Goal: Information Seeking & Learning: Learn about a topic

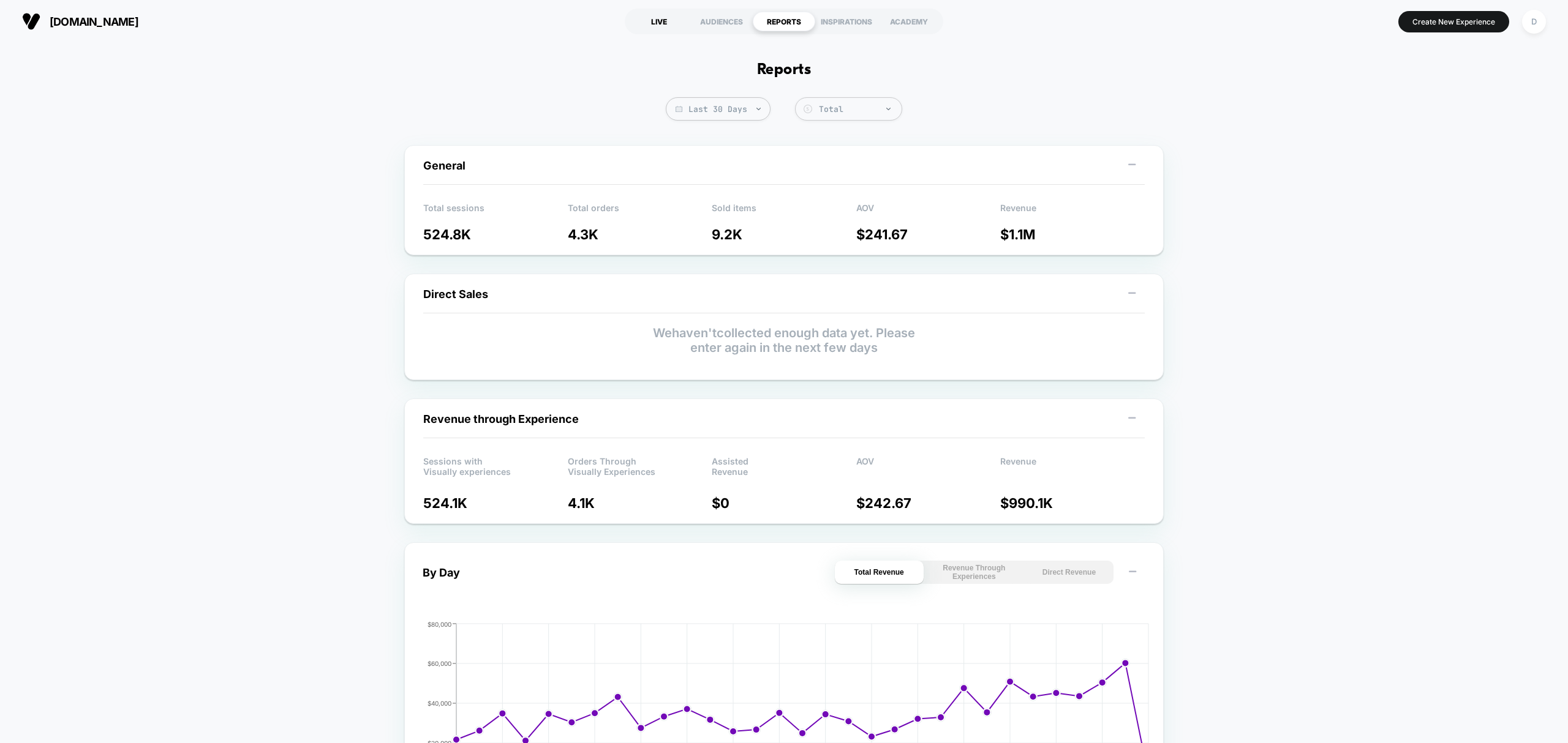
click at [648, 18] on div "LIVE" at bounding box center [659, 21] width 63 height 19
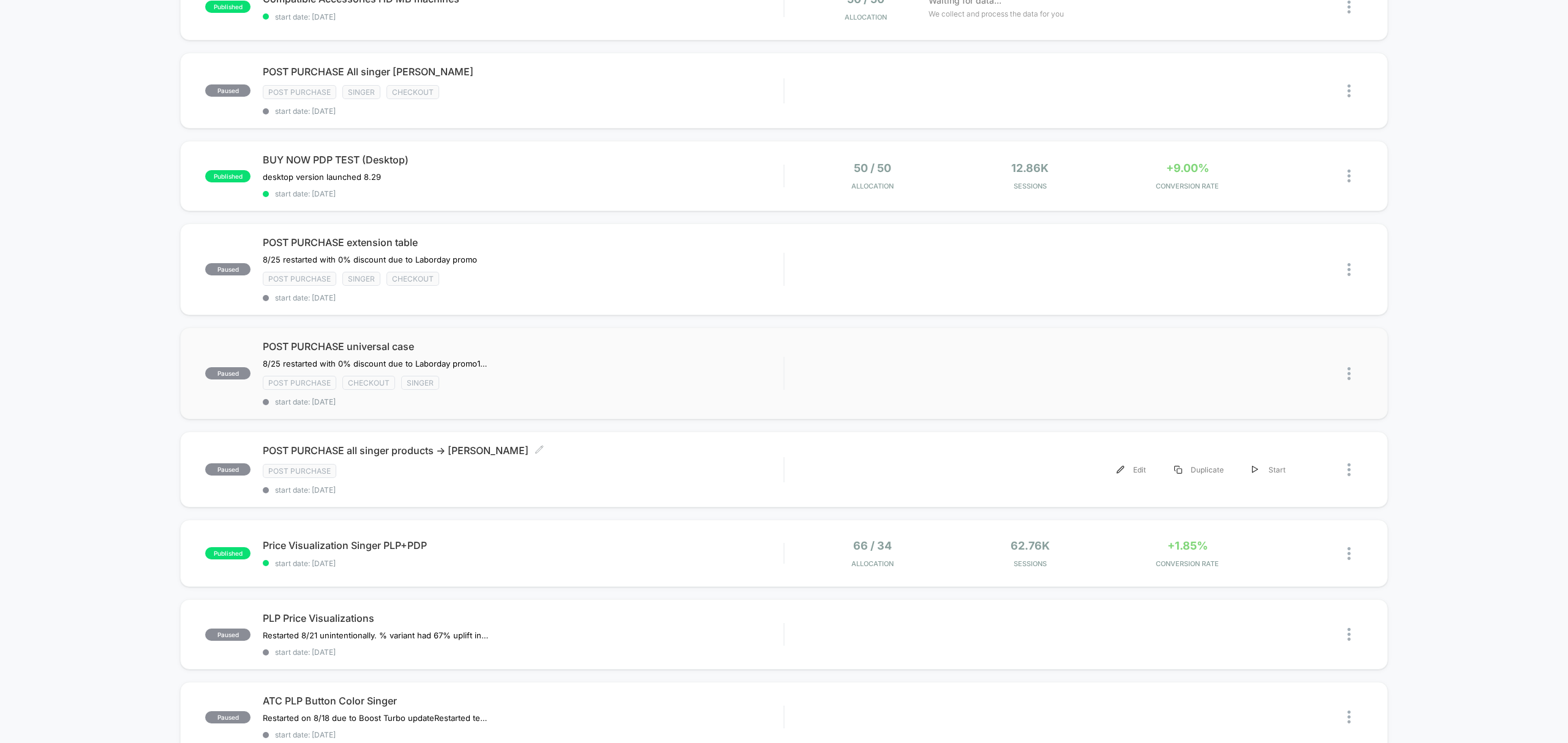
scroll to position [163, 0]
click at [552, 564] on div "published Price Visualization Singer PLP+PDP Click to edit experience details C…" at bounding box center [784, 551] width 1207 height 67
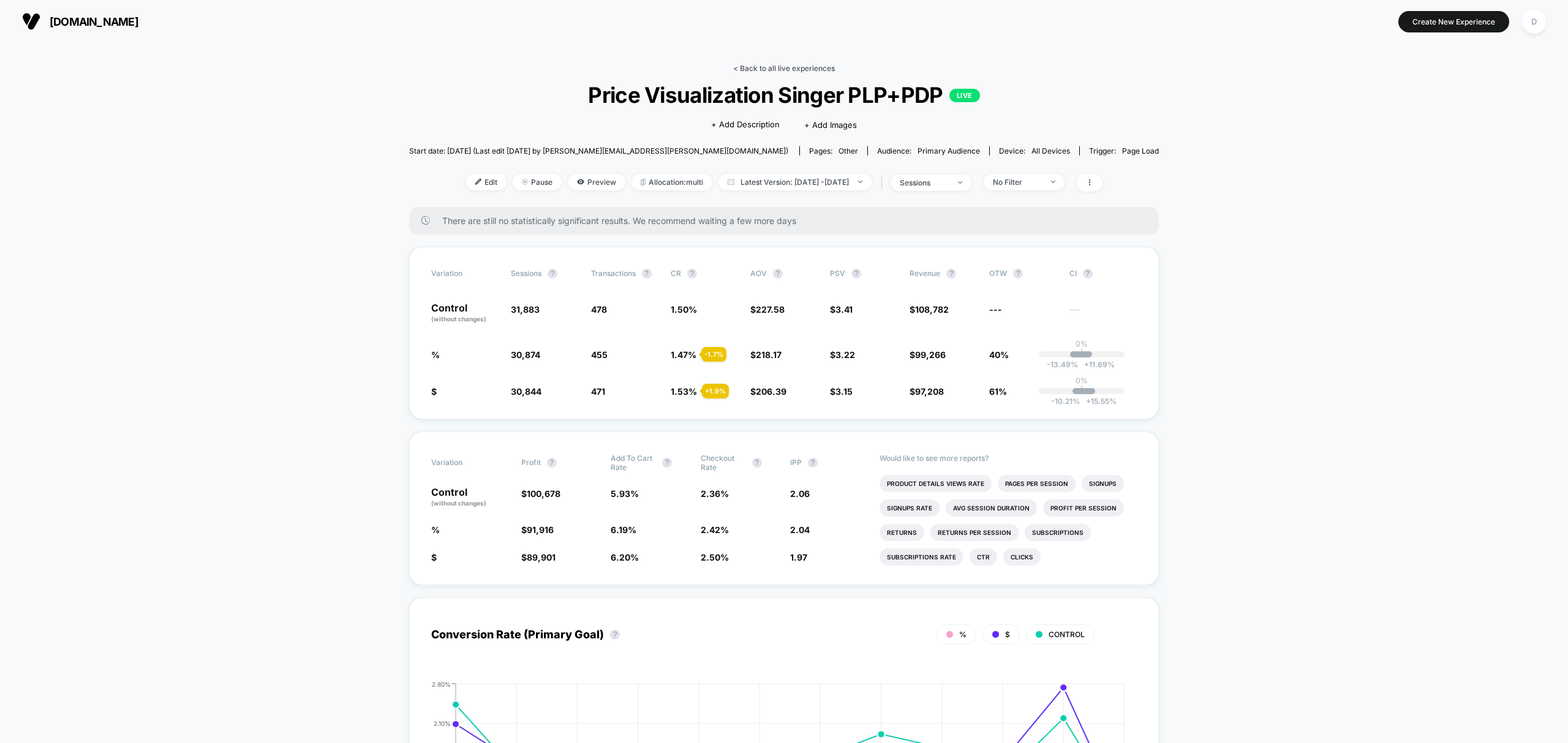
click at [790, 69] on link "< Back to all live experiences" at bounding box center [784, 67] width 102 height 9
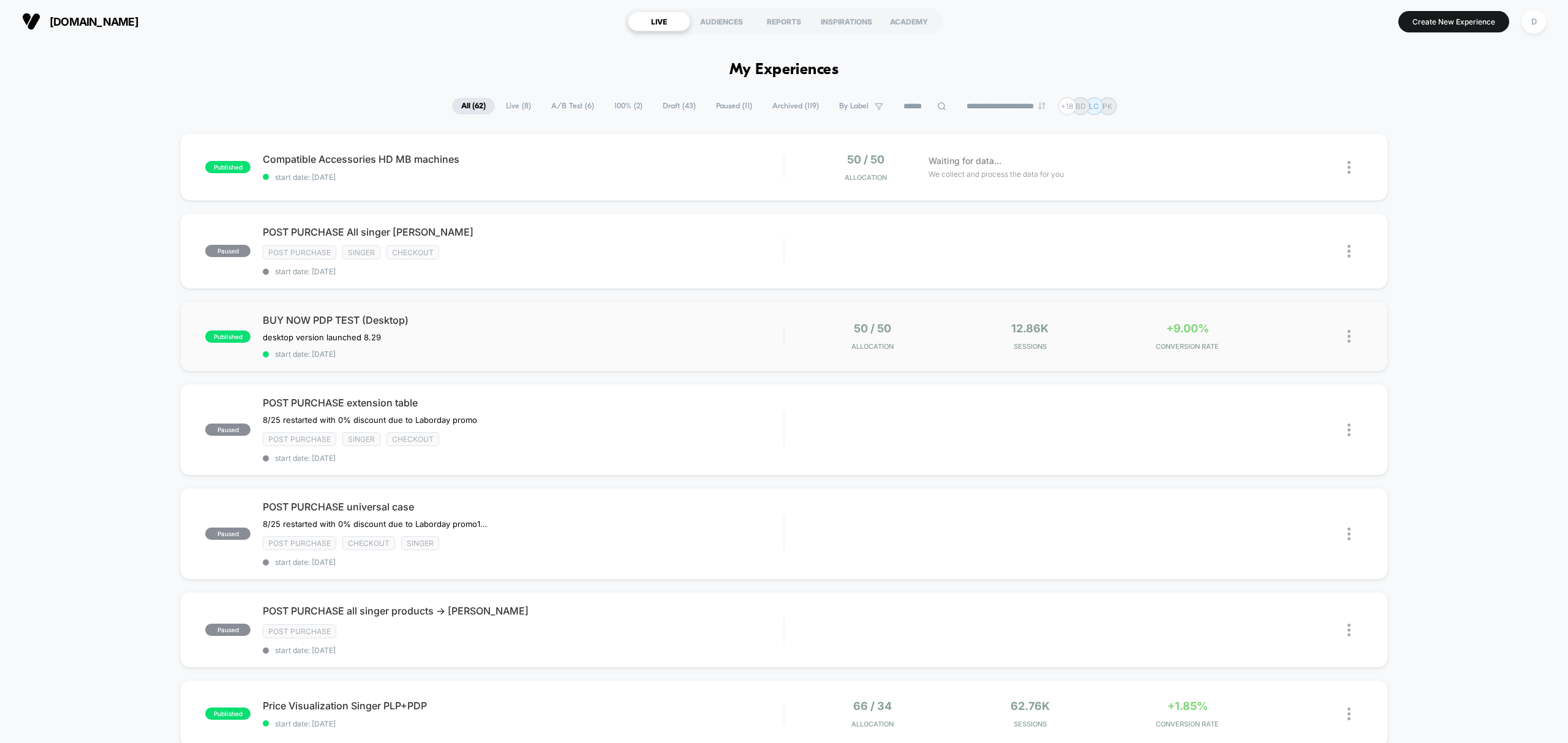
click at [467, 361] on div "published BUY NOW PDP TEST (Desktop) desktop version launched 8.29﻿ Click to ed…" at bounding box center [784, 336] width 1207 height 71
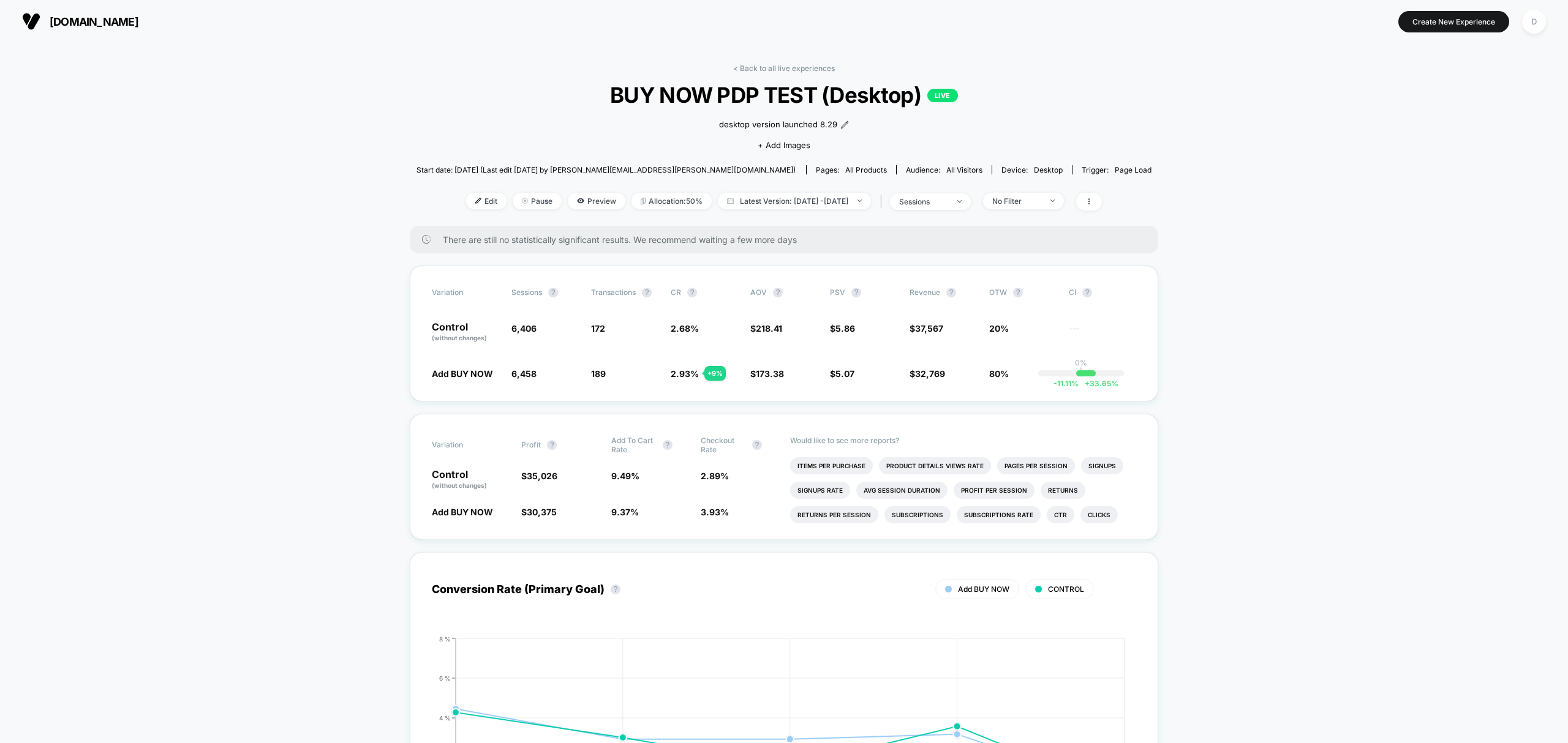
drag, startPoint x: 758, startPoint y: 66, endPoint x: 760, endPoint y: 79, distance: 13.2
click at [758, 66] on link "< Back to all live experiences" at bounding box center [784, 67] width 102 height 9
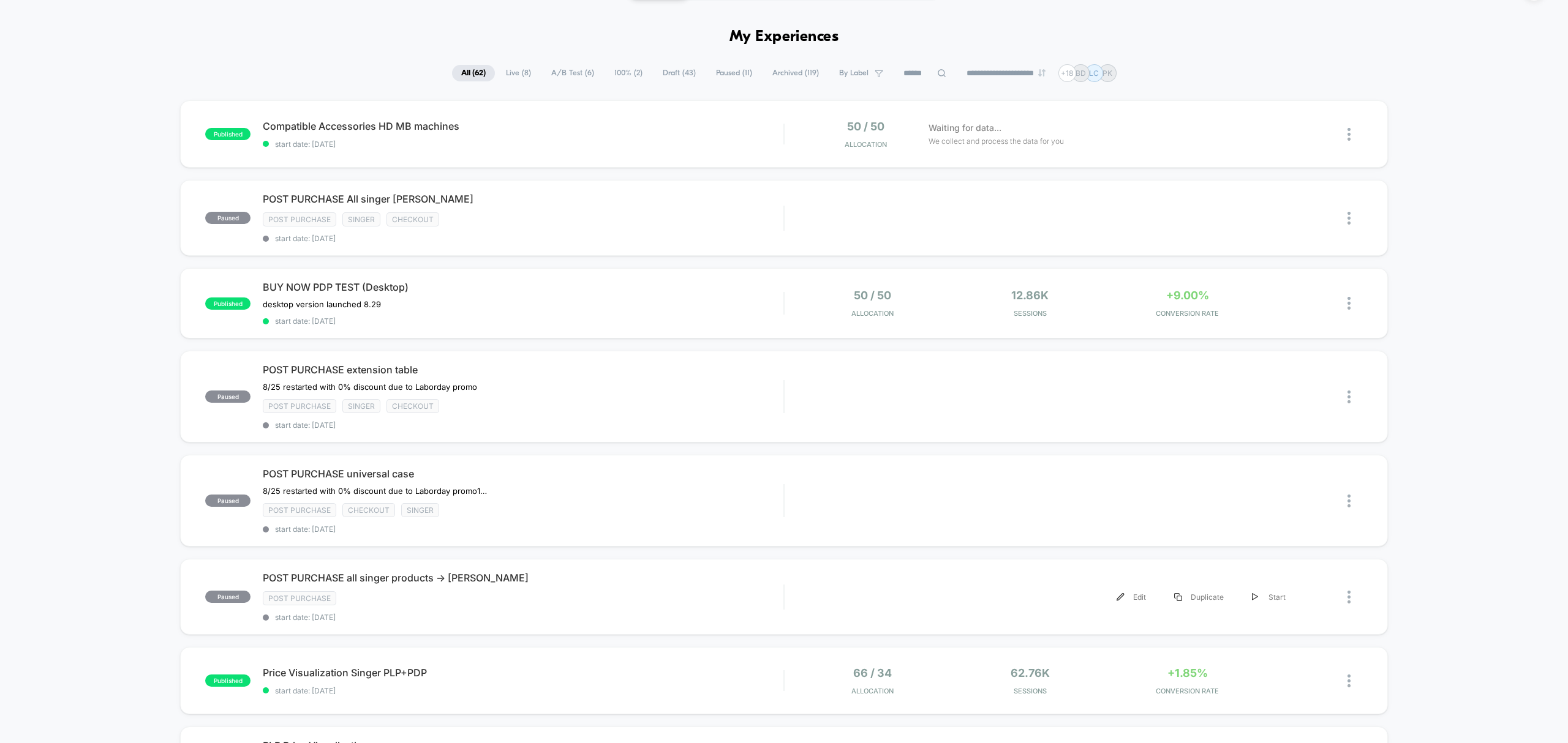
scroll to position [54, 0]
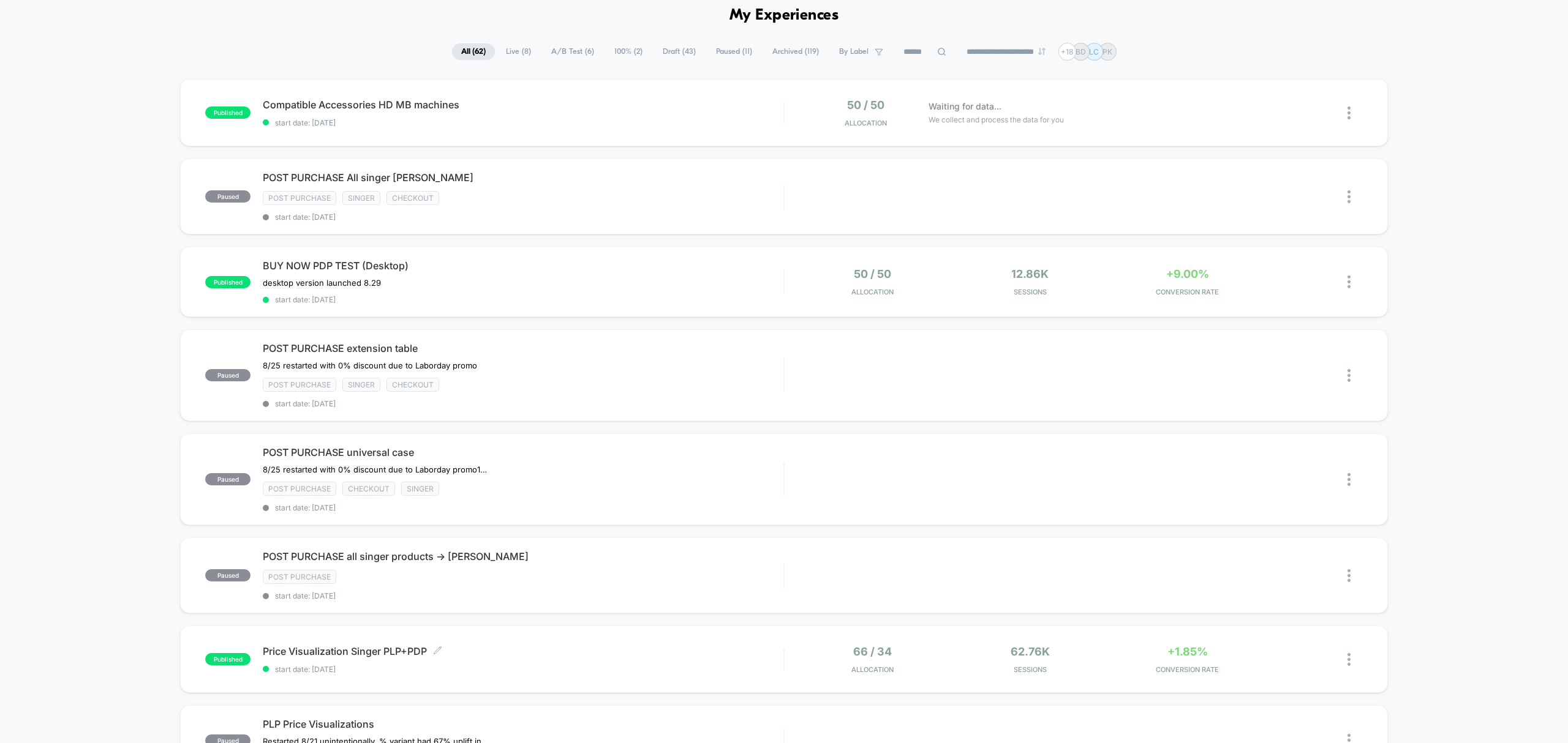
click at [611, 653] on span "Price Visualization Singer PLP+PDP Click to edit experience details" at bounding box center [522, 651] width 521 height 12
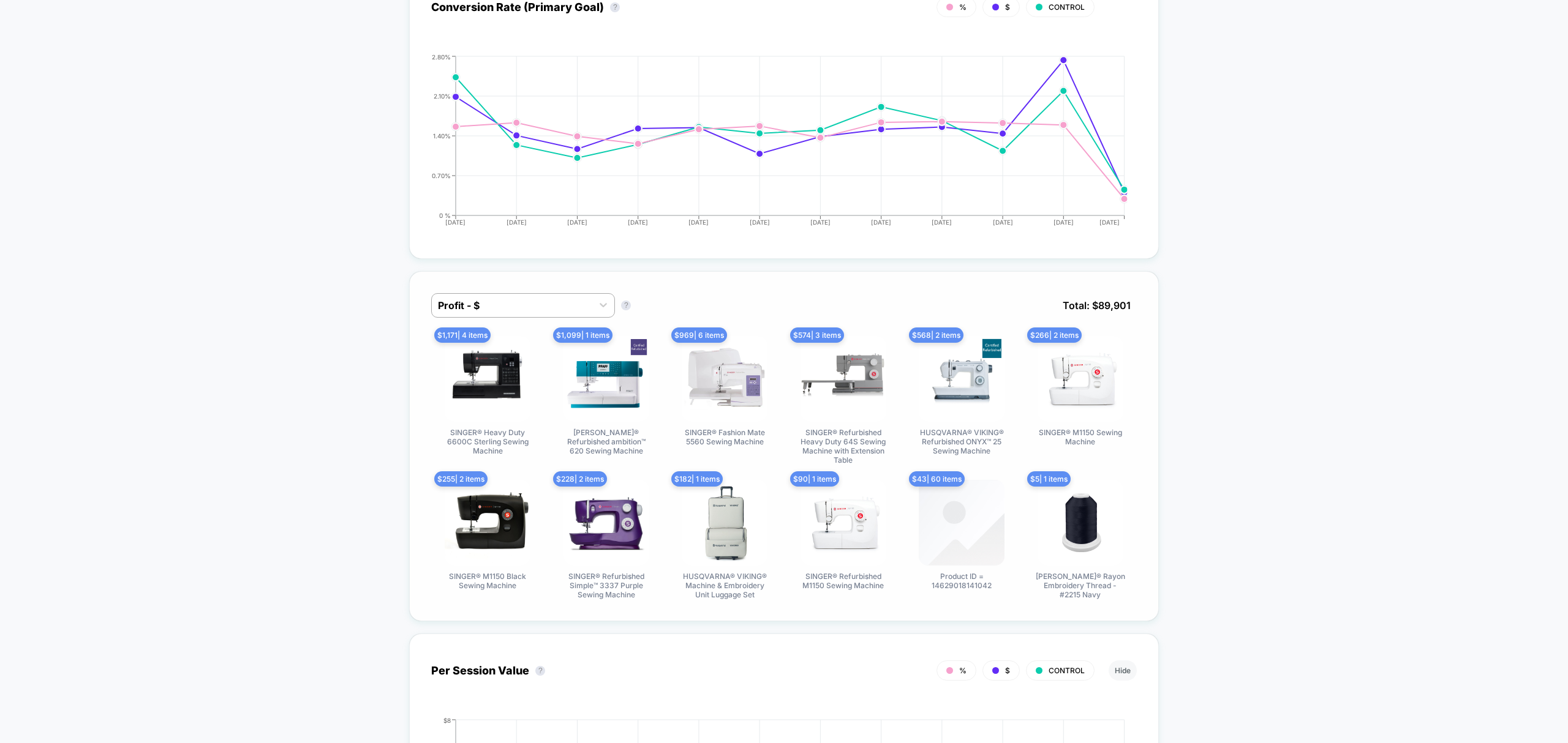
scroll to position [680, 0]
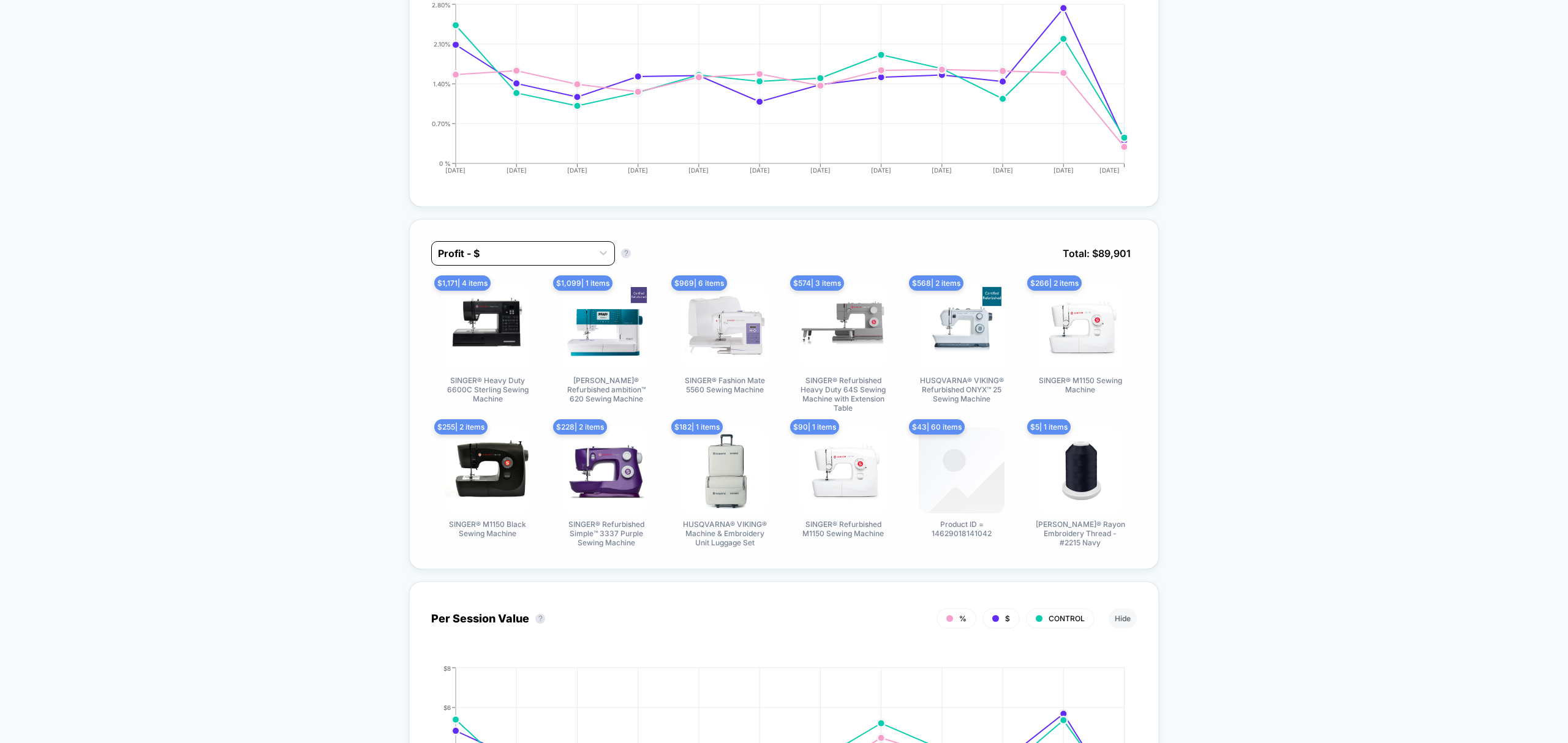
click at [557, 253] on div at bounding box center [512, 253] width 148 height 15
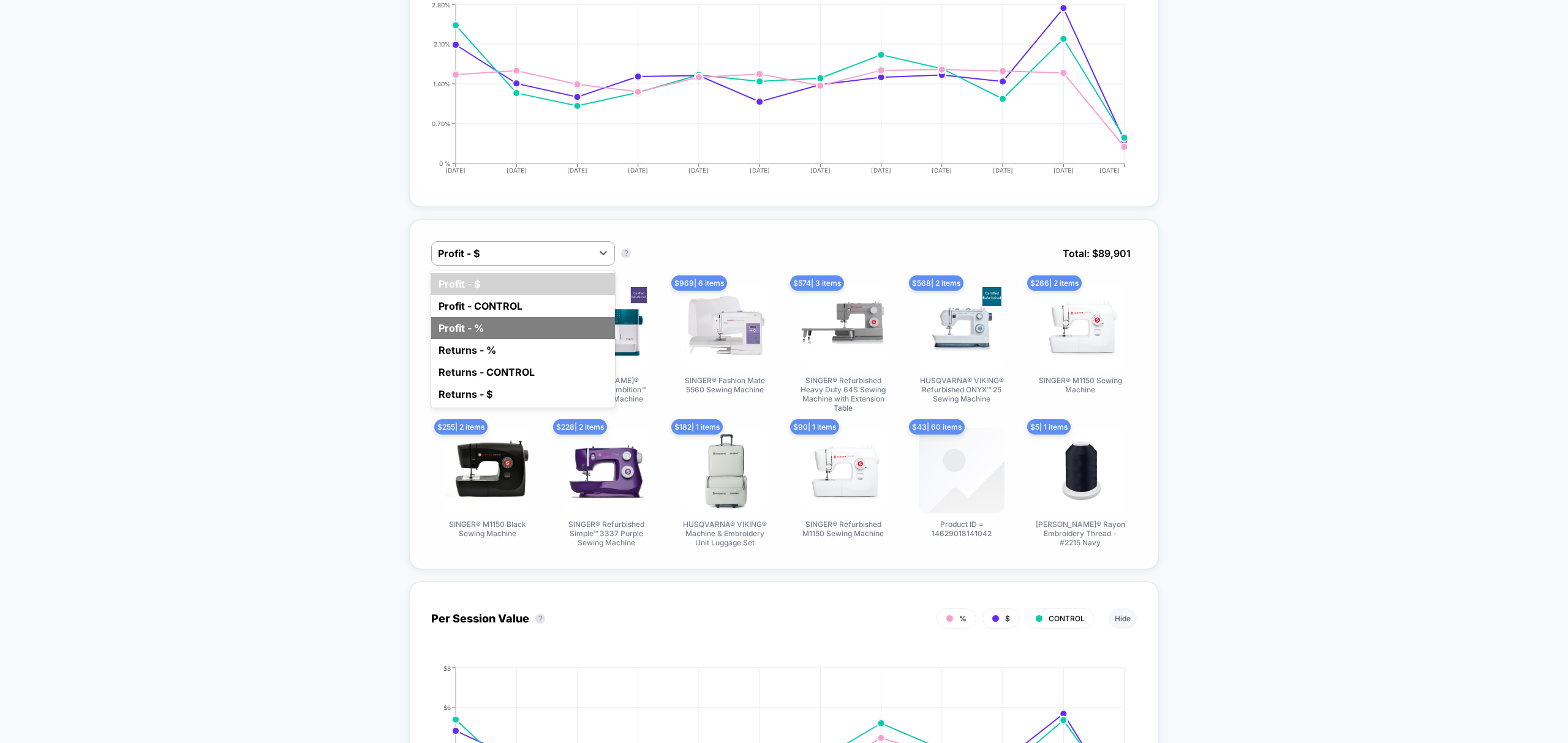
click at [492, 335] on div "Profit - %" at bounding box center [523, 328] width 184 height 22
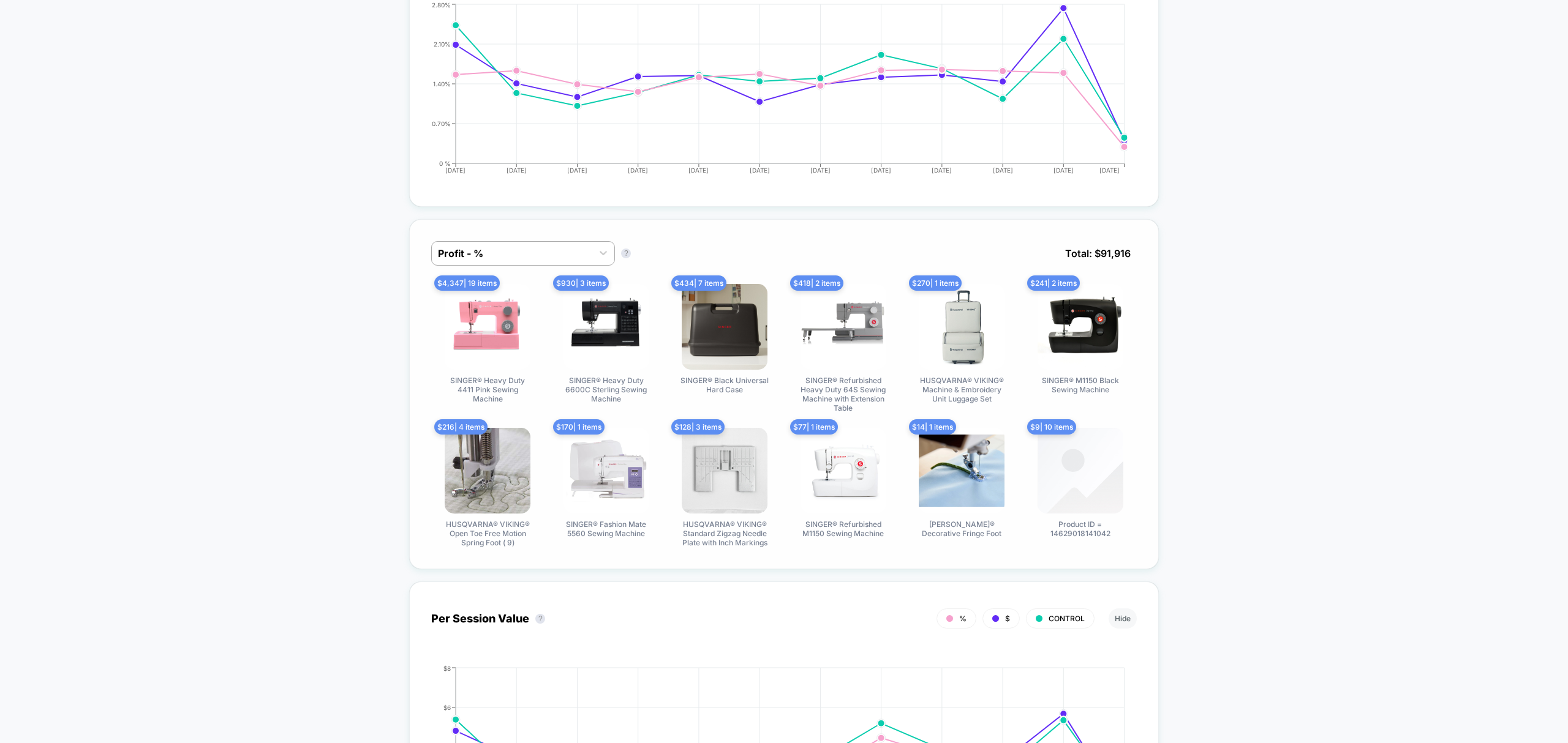
click at [503, 234] on div "Profit - % Profit - % ? Total: $ 91,916 $ 4,347 | 19 items SINGER® Heavy Duty 4…" at bounding box center [784, 394] width 750 height 350
click at [509, 245] on div "Profit - %" at bounding box center [513, 253] width 161 height 19
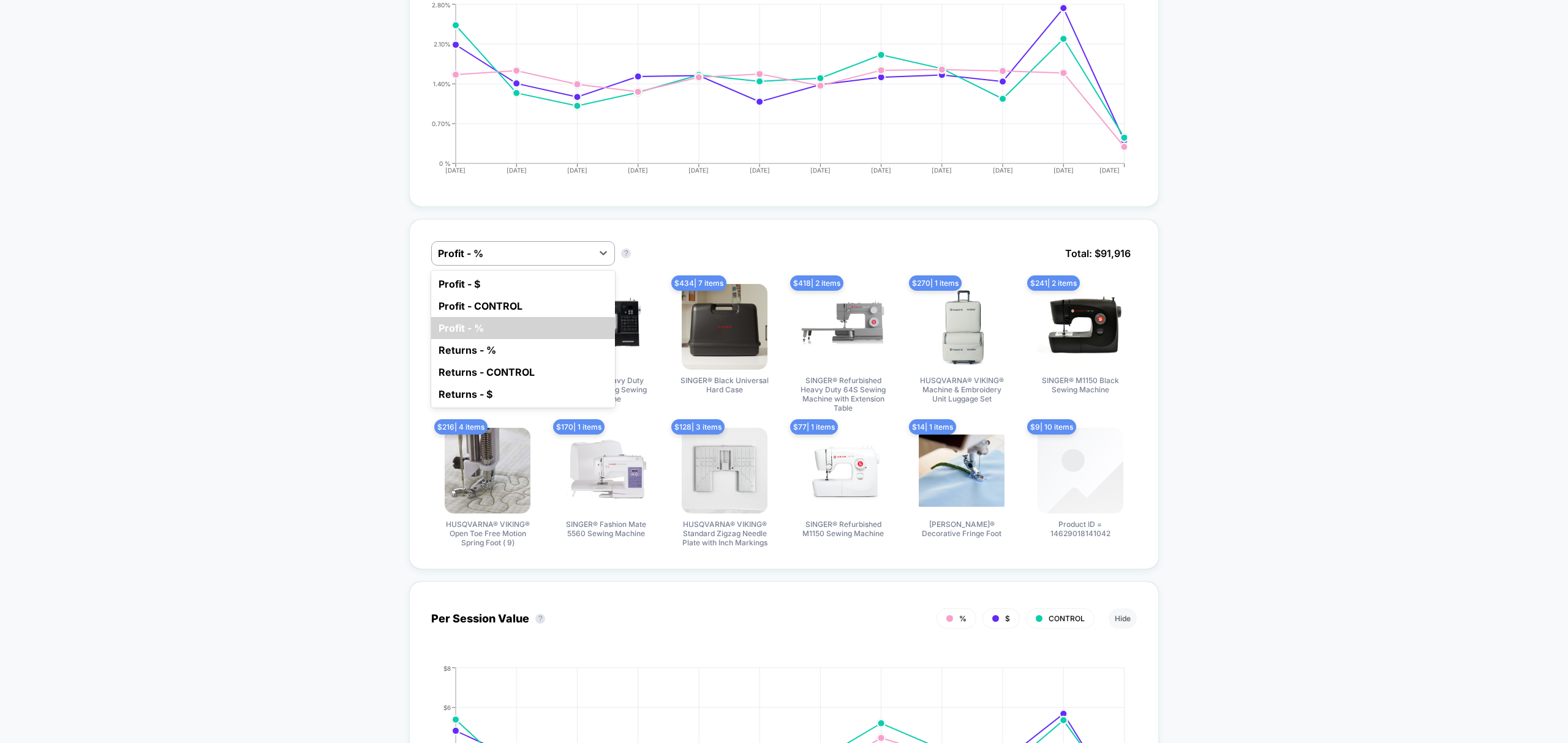
click at [549, 311] on div "Profit - CONTROL" at bounding box center [523, 305] width 184 height 22
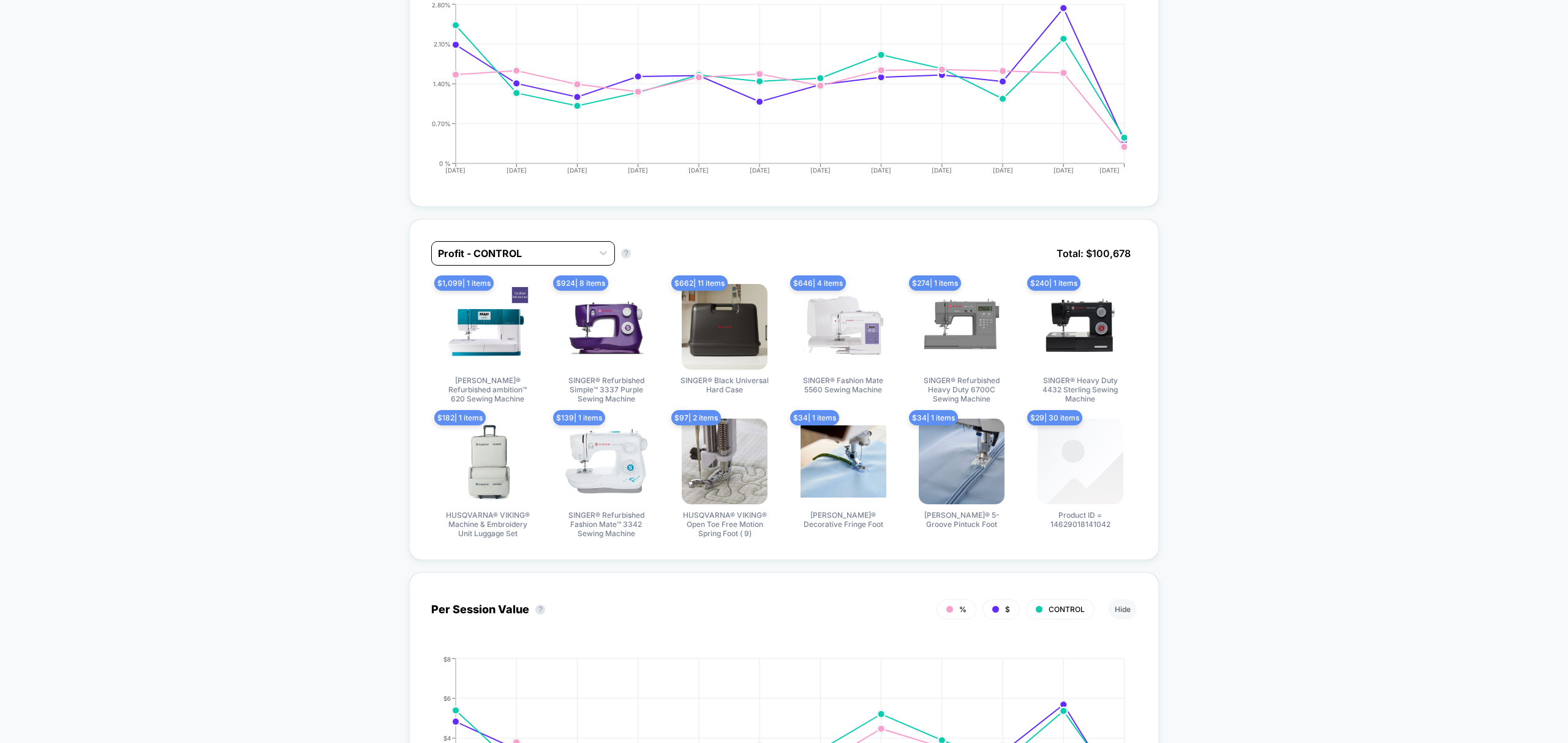
click at [557, 248] on div at bounding box center [512, 253] width 148 height 15
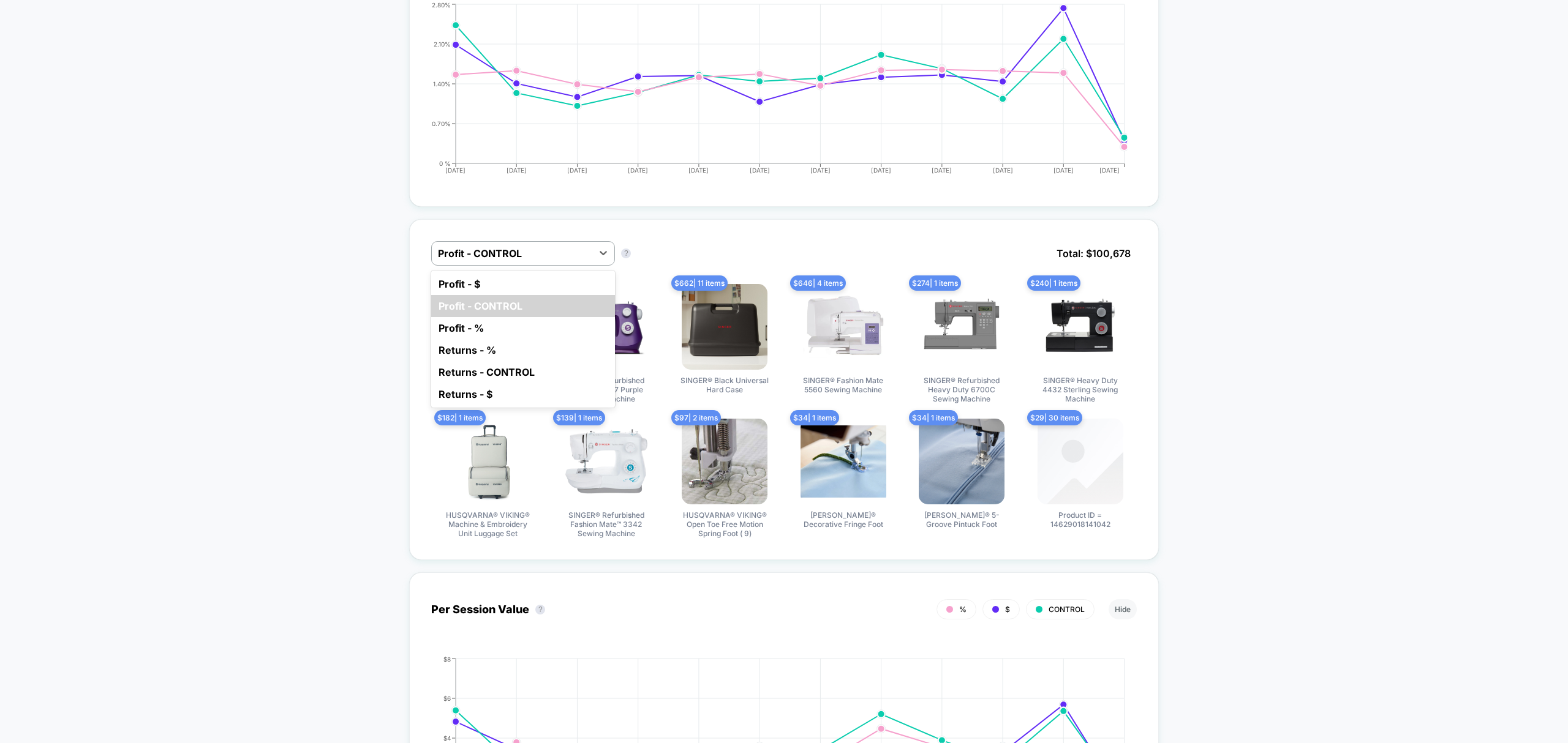
click at [557, 300] on div "Profit - CONTROL" at bounding box center [523, 305] width 184 height 22
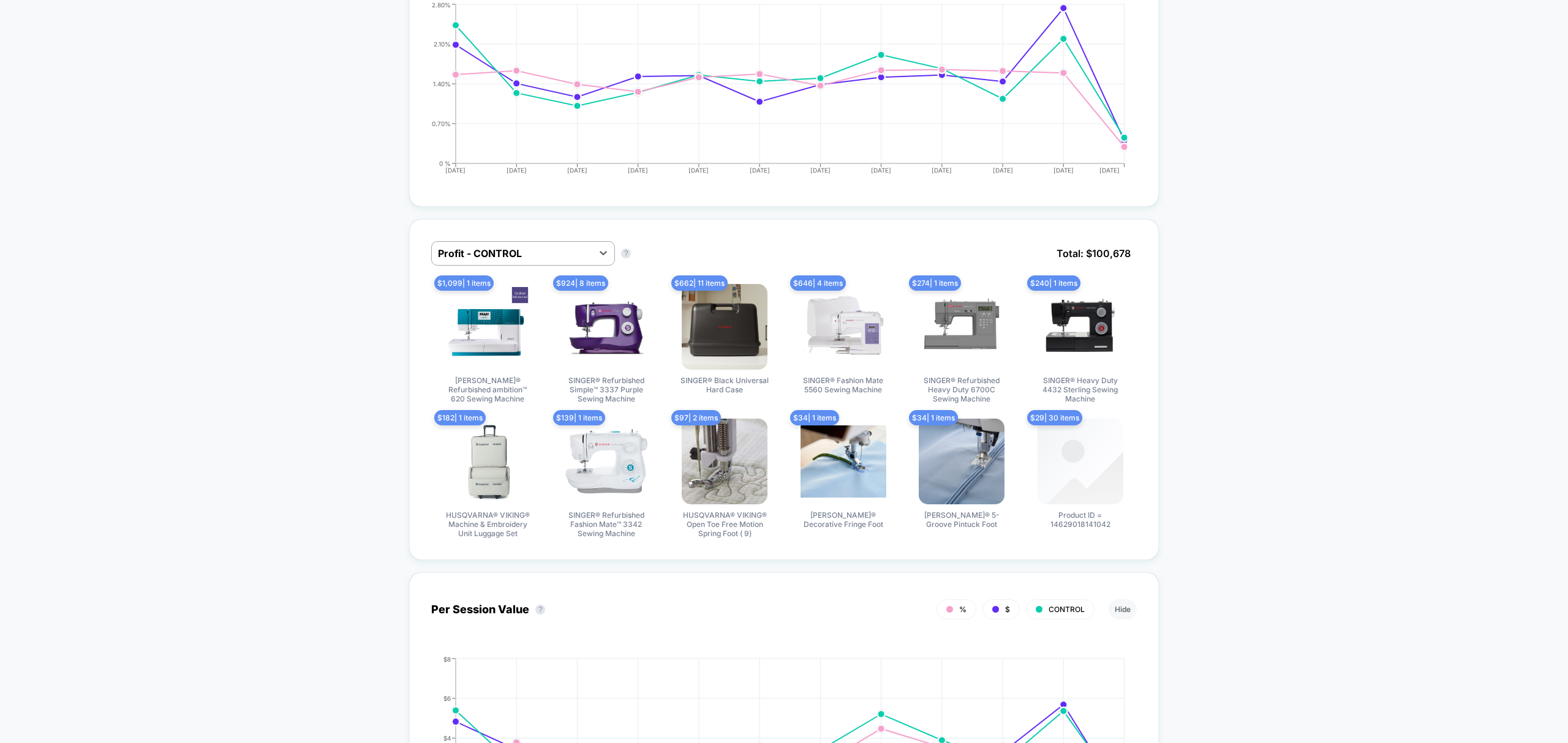
click at [552, 292] on div "$ 924 | 8 items SINGER® Refurbished Simple™ 3337 Purple Sewing Machine" at bounding box center [606, 343] width 113 height 119
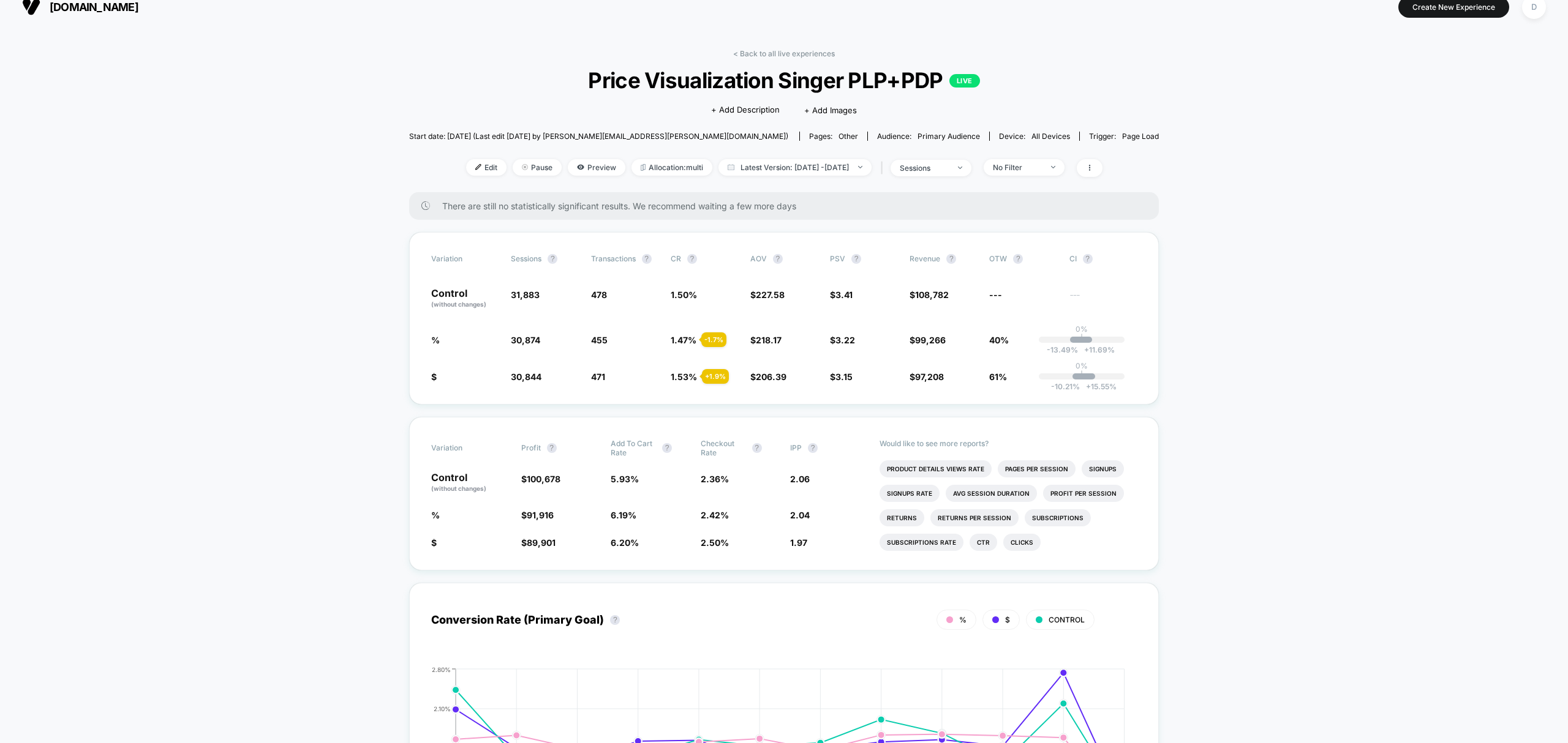
scroll to position [0, 0]
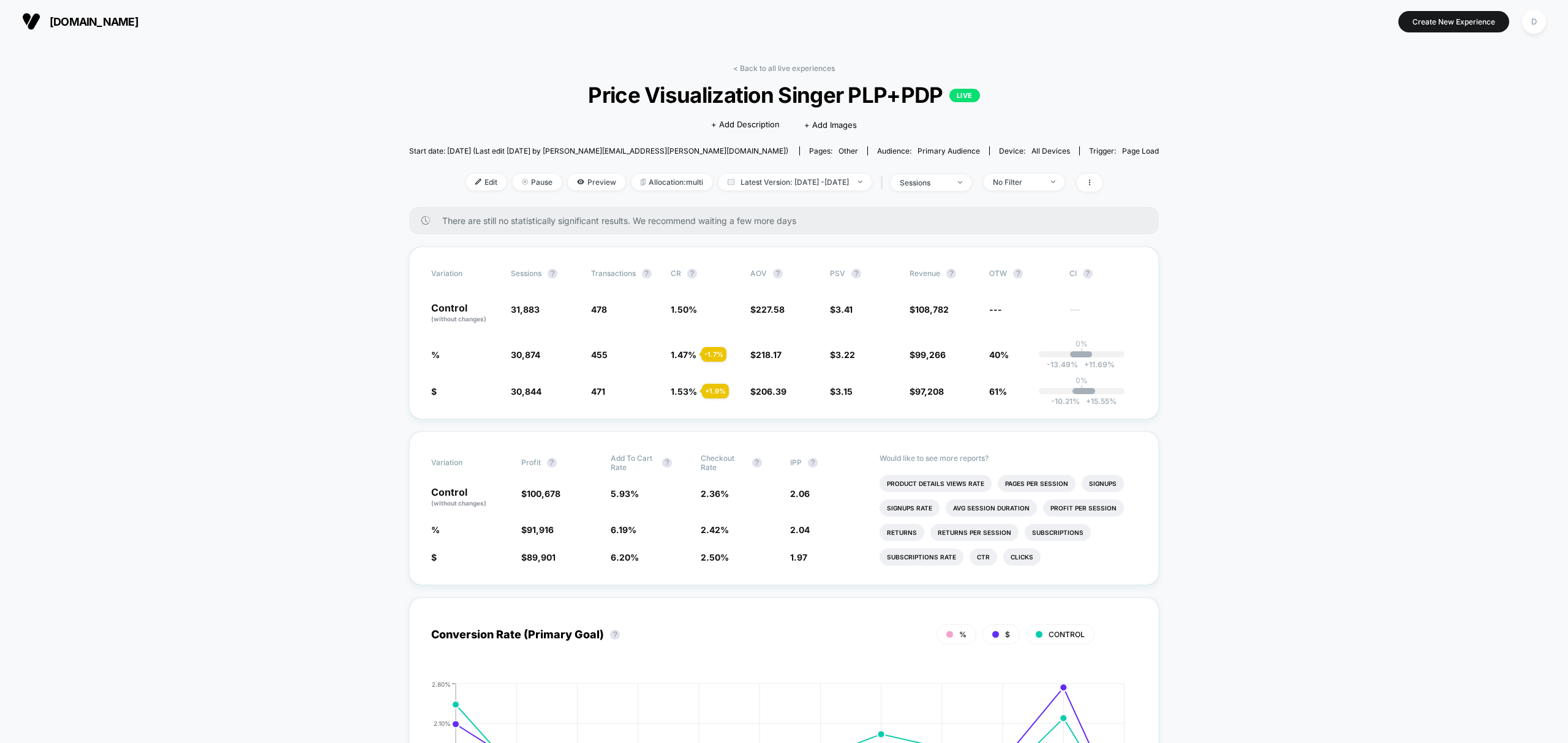
drag, startPoint x: 767, startPoint y: 67, endPoint x: 756, endPoint y: 82, distance: 18.6
click at [768, 68] on link "< Back to all live experiences" at bounding box center [784, 67] width 102 height 9
